Goal: Download file/media

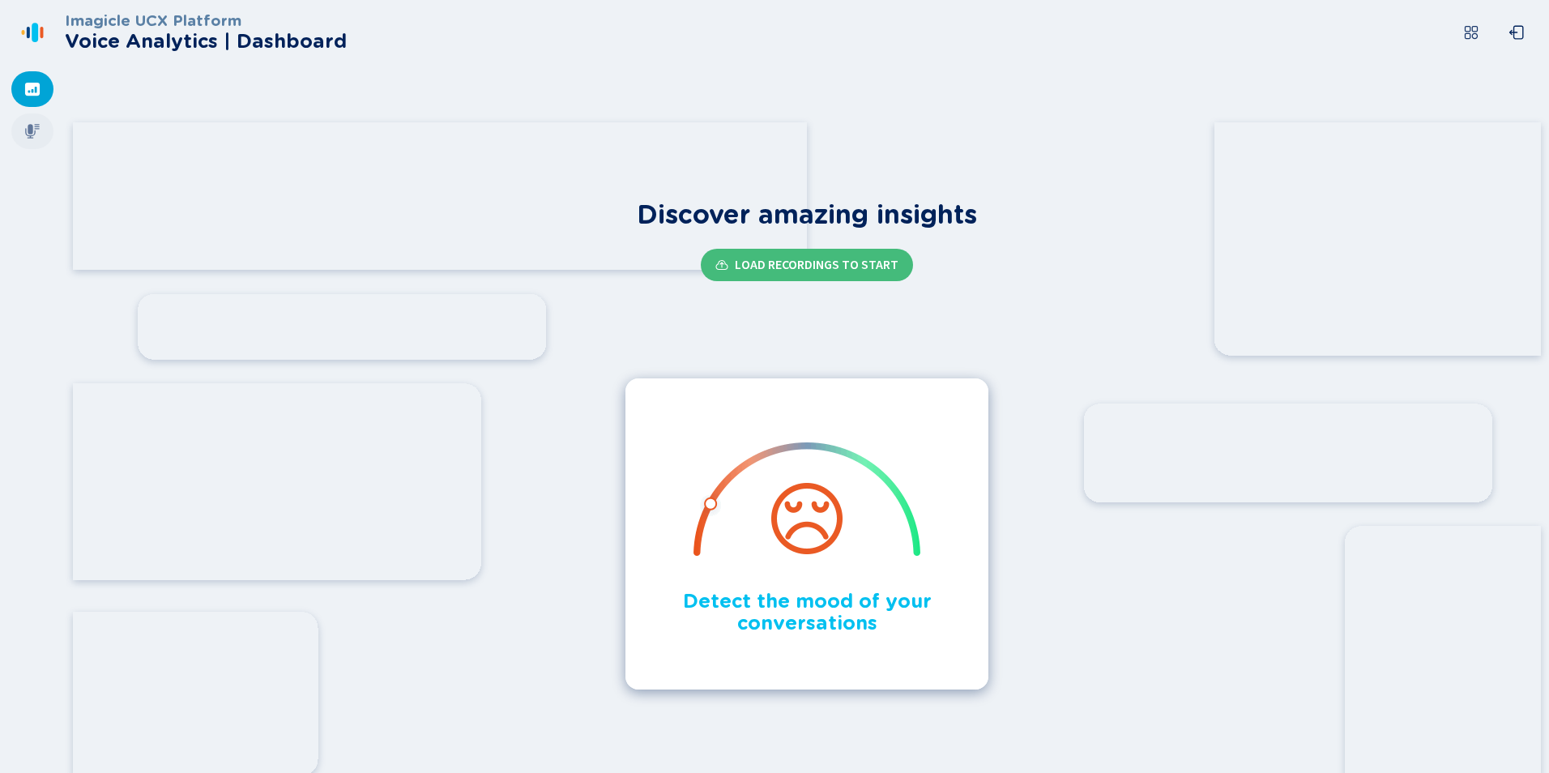
click at [25, 125] on icon at bounding box center [32, 131] width 16 height 16
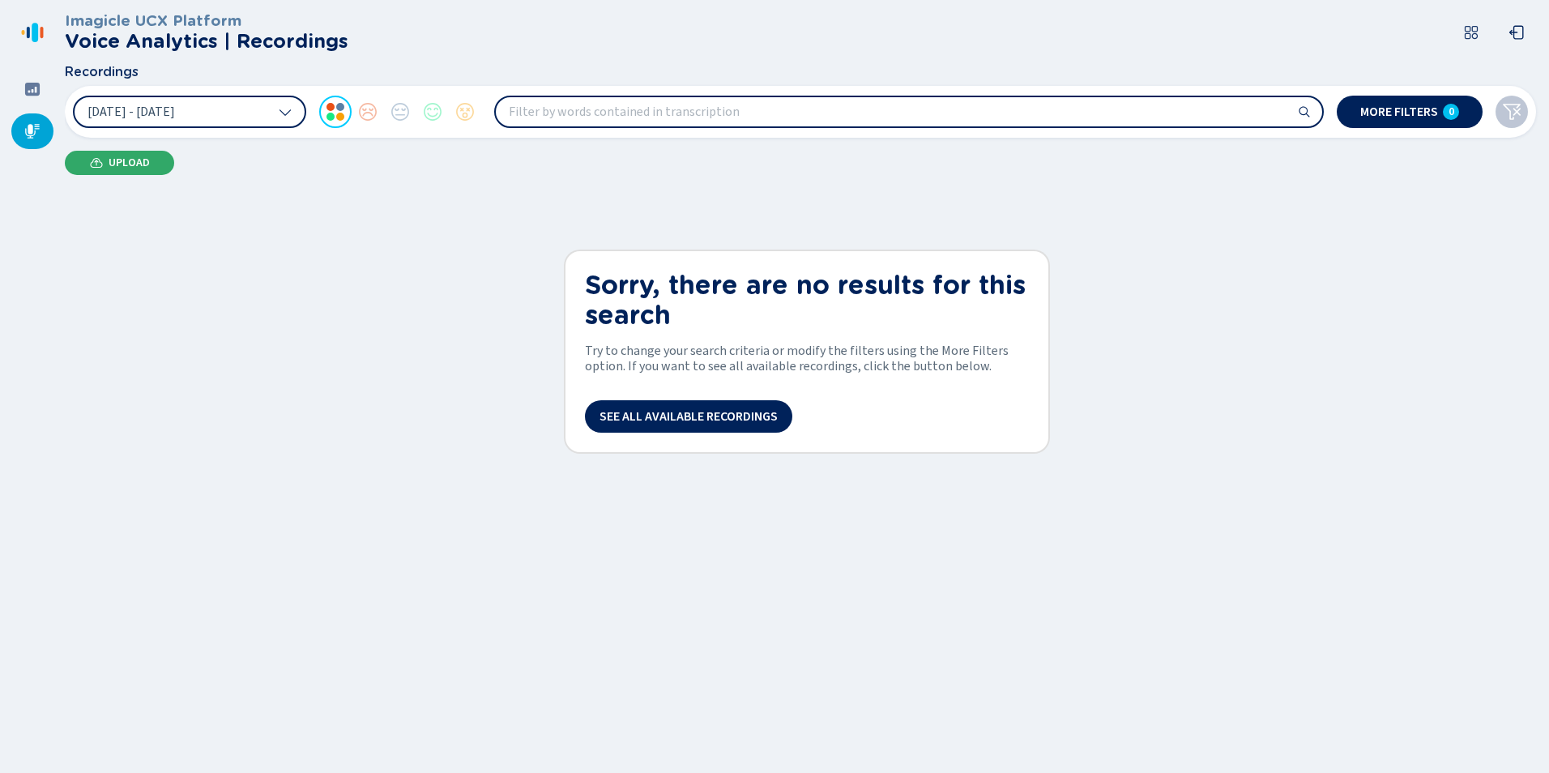
click at [131, 162] on span "Upload" at bounding box center [129, 162] width 41 height 13
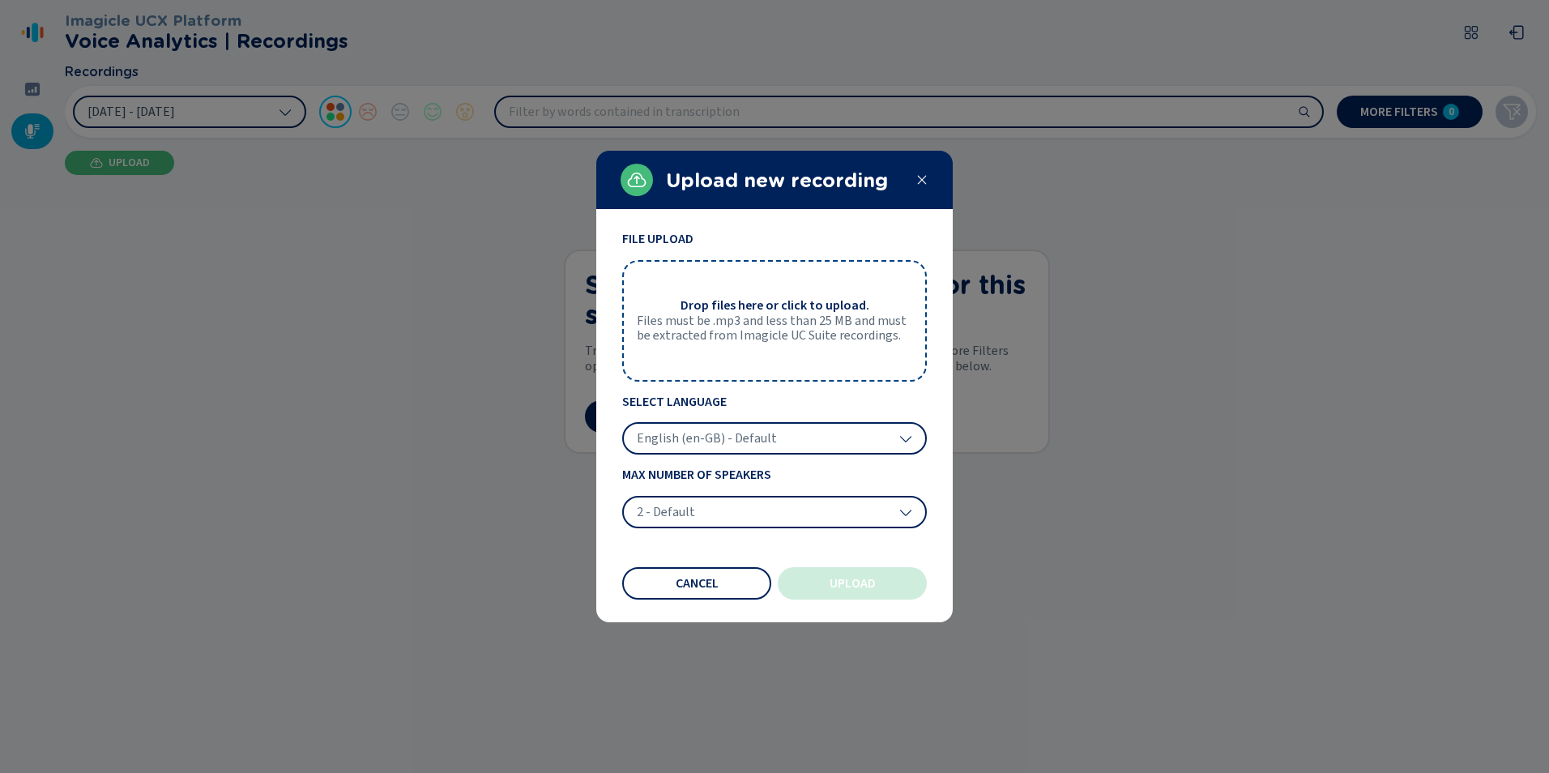
click at [745, 437] on span "English (en-GB) - Default" at bounding box center [707, 438] width 140 height 16
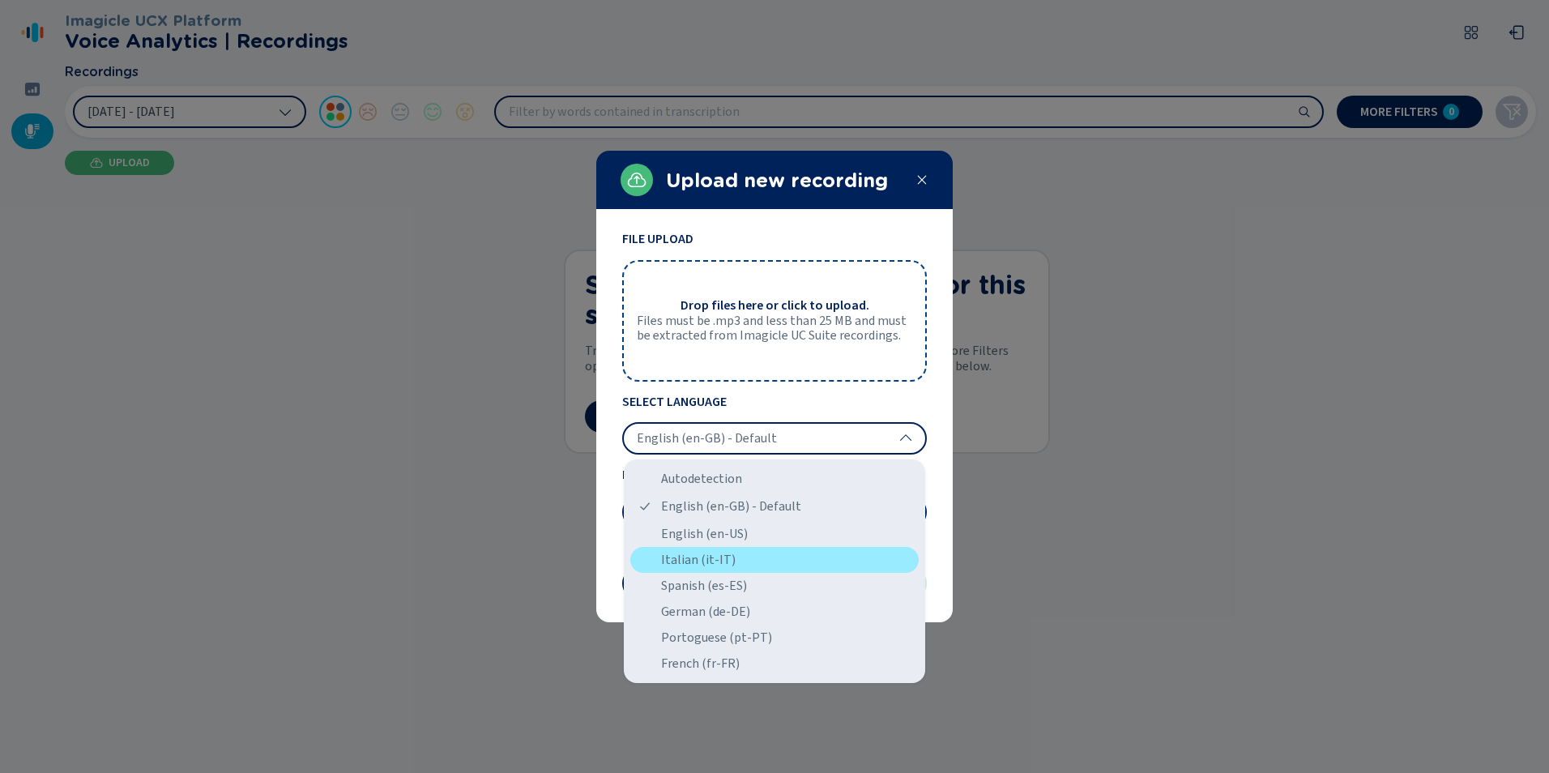
click at [723, 557] on div "Italian (it-IT)" at bounding box center [774, 560] width 288 height 26
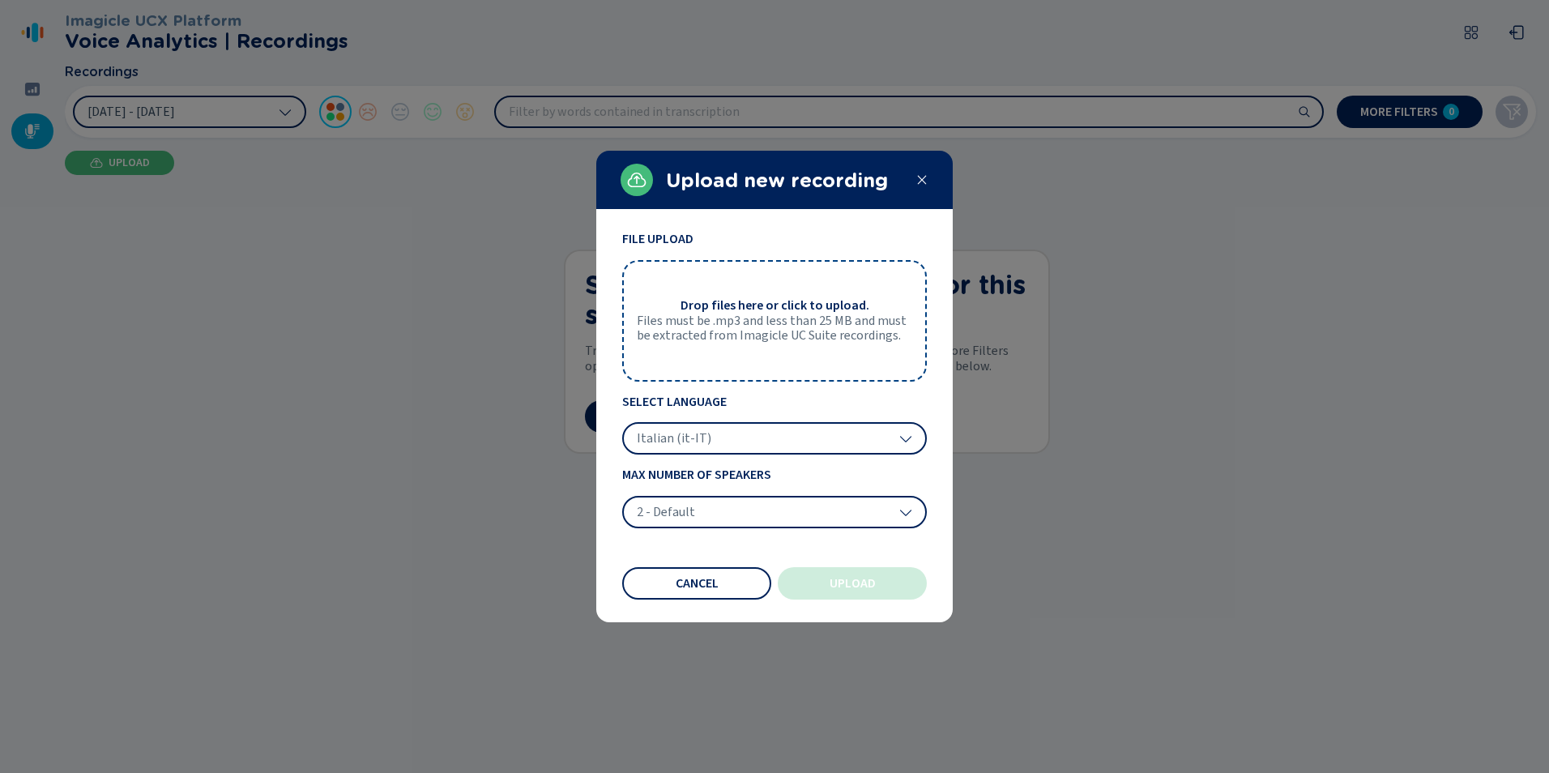
click at [813, 337] on span "Files must be .mp3 and less than 25 MB and must be extracted from Imagicle UC S…" at bounding box center [774, 329] width 275 height 30
click at [846, 582] on span "Upload" at bounding box center [853, 583] width 46 height 13
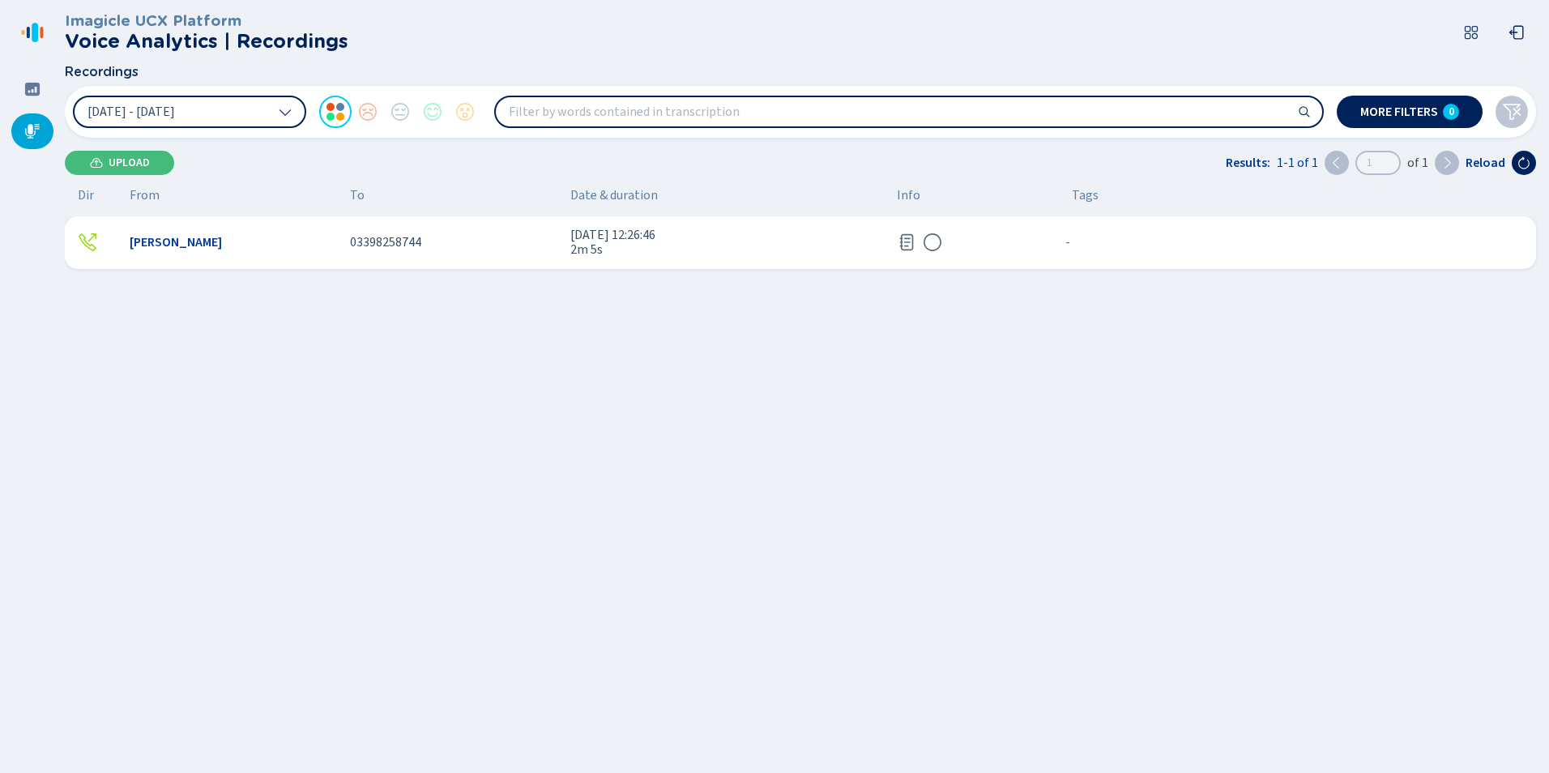
click at [910, 244] on icon at bounding box center [906, 242] width 19 height 19
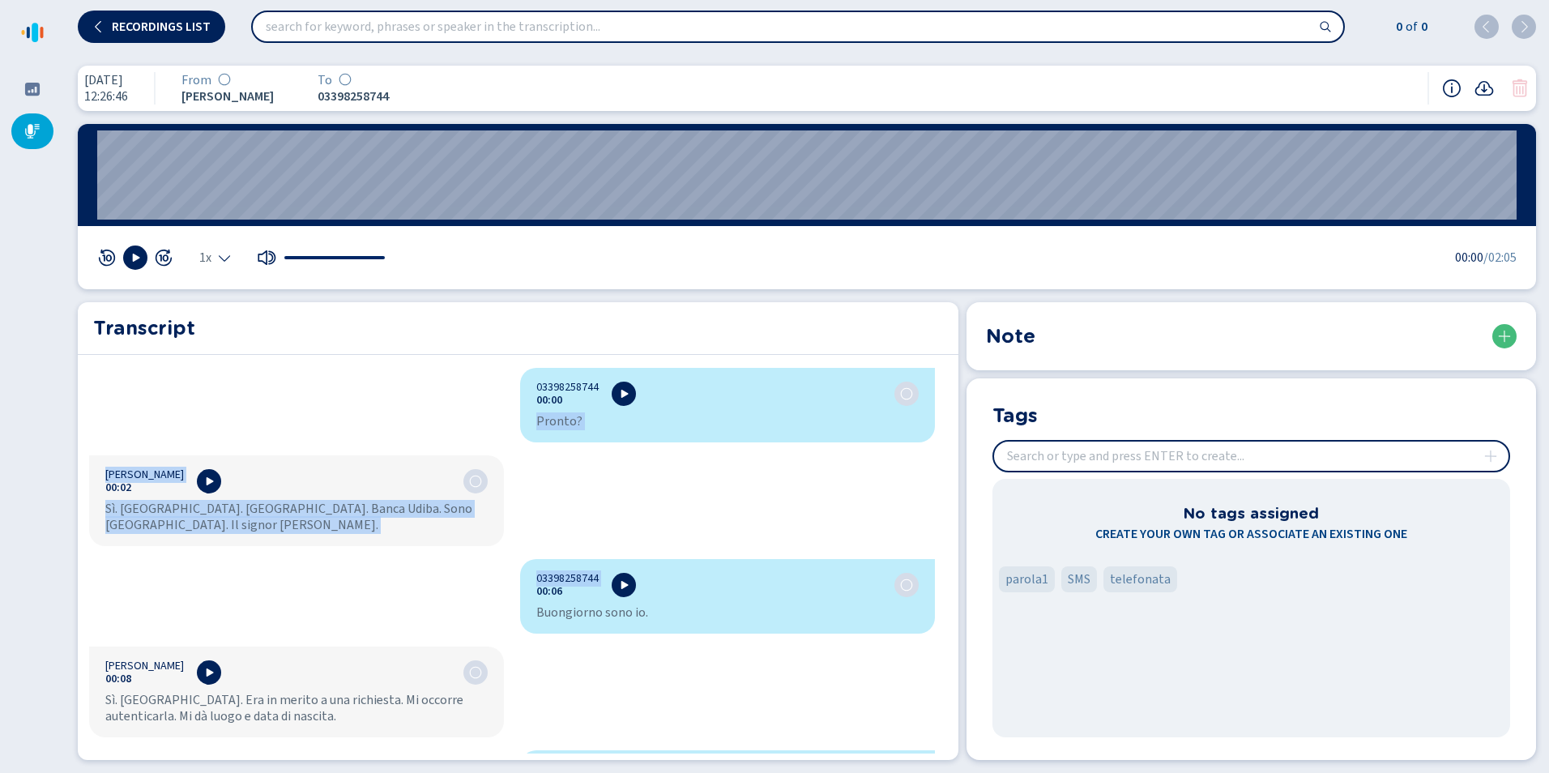
drag, startPoint x: 532, startPoint y: 419, endPoint x: 645, endPoint y: 561, distance: 181.7
click at [645, 561] on div "03398258744 00:00 Pronto? [PERSON_NAME] 00:02 Sì. [GEOGRAPHIC_DATA]. [GEOGRAPHI…" at bounding box center [512, 561] width 868 height 386
click at [435, 403] on div "03398258744 00:00 Pronto? [PERSON_NAME] 00:02 Sì. [GEOGRAPHIC_DATA]. [GEOGRAPHI…" at bounding box center [512, 561] width 868 height 386
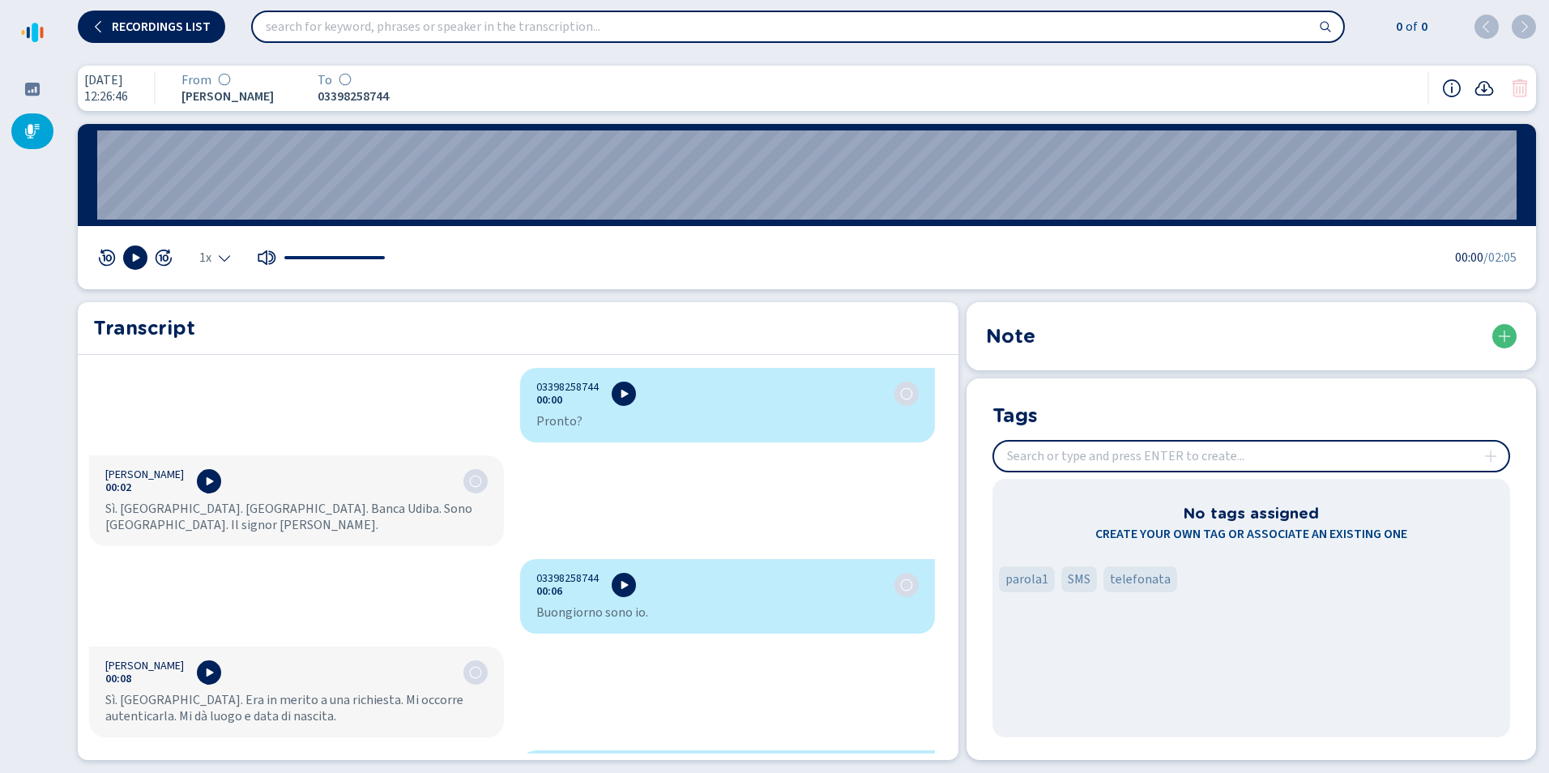
click at [1487, 87] on icon at bounding box center [1483, 88] width 19 height 19
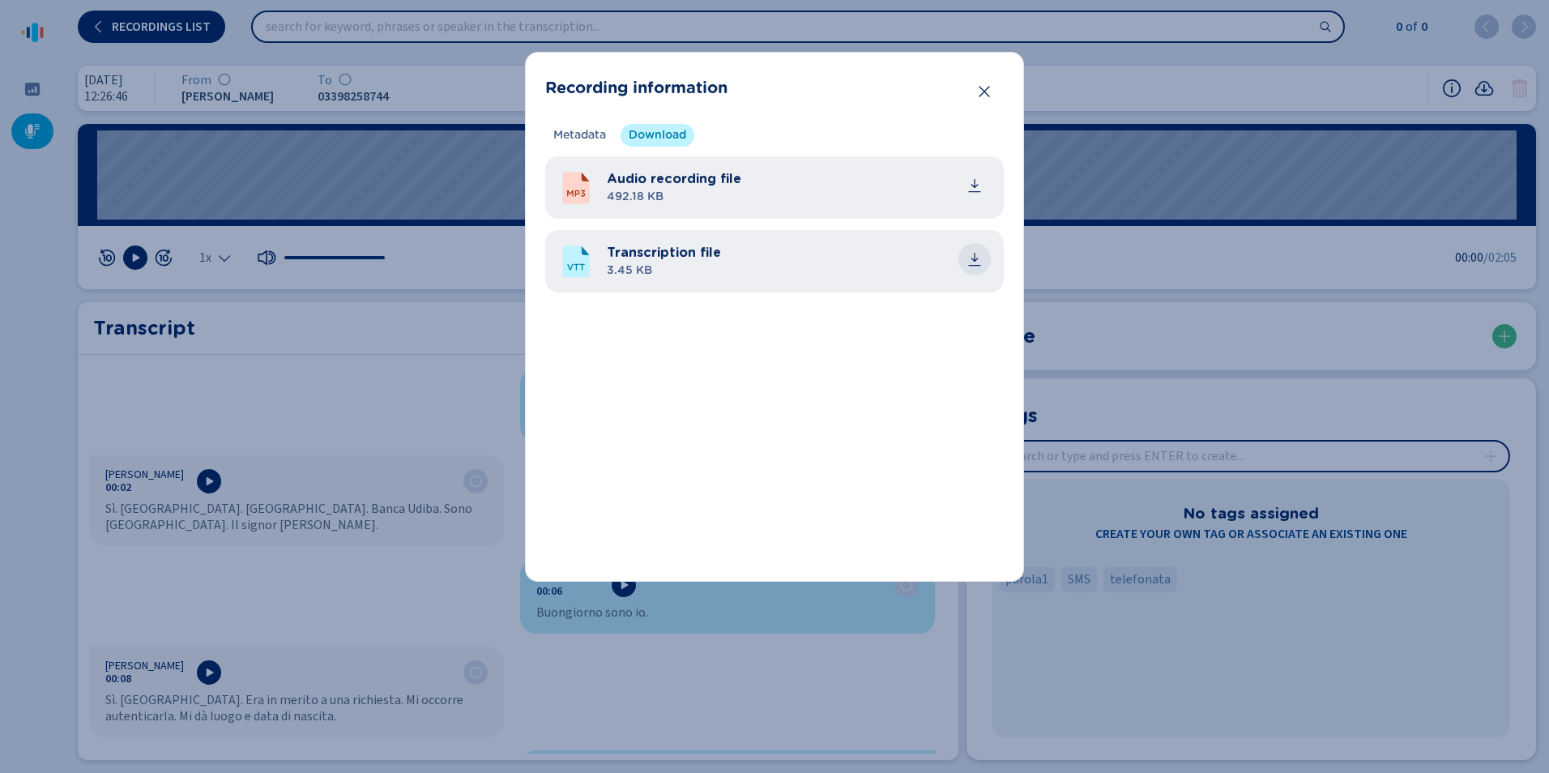
click at [981, 259] on icon "common.download" at bounding box center [974, 259] width 16 height 16
